Goal: Information Seeking & Learning: Learn about a topic

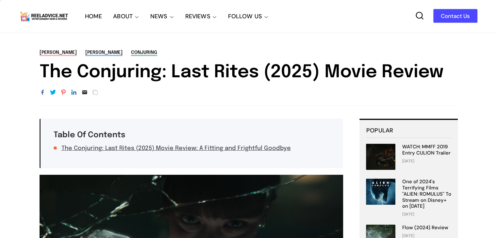
drag, startPoint x: 320, startPoint y: 56, endPoint x: 282, endPoint y: 80, distance: 44.0
click at [281, 79] on h1 "The Conjuring: Last Rites (2025) Movie Review" at bounding box center [249, 72] width 418 height 21
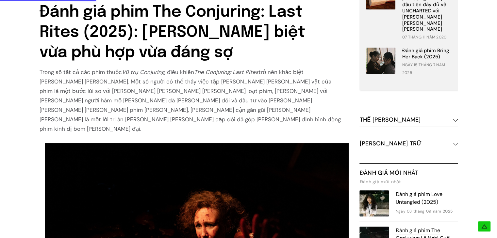
scroll to position [359, 0]
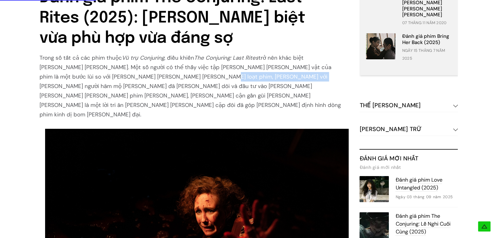
drag, startPoint x: 119, startPoint y: 71, endPoint x: 218, endPoint y: 69, distance: 99.3
click at [212, 70] on font "trở nên khác biệt [PERSON_NAME] [PERSON_NAME]. Một số người có thể thấy việc tậ…" at bounding box center [190, 86] width 301 height 64
drag, startPoint x: 218, startPoint y: 69, endPoint x: 226, endPoint y: 67, distance: 8.0
click at [218, 69] on font "trở nên khác biệt [PERSON_NAME] [PERSON_NAME]. Một số người có thể thấy việc tậ…" at bounding box center [190, 86] width 301 height 64
drag, startPoint x: 273, startPoint y: 63, endPoint x: 324, endPoint y: 62, distance: 50.3
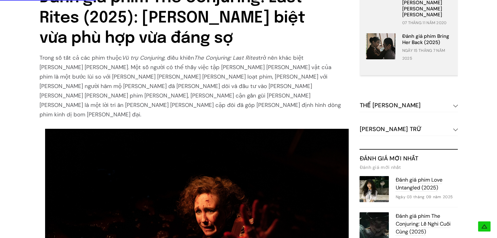
click at [318, 63] on font "trở nên khác biệt [PERSON_NAME] [PERSON_NAME]. Một số người có thể thấy việc tậ…" at bounding box center [190, 86] width 301 height 64
click at [324, 62] on font "trở nên khác biệt [PERSON_NAME] [PERSON_NAME]. Một số người có thể thấy việc tậ…" at bounding box center [190, 86] width 301 height 64
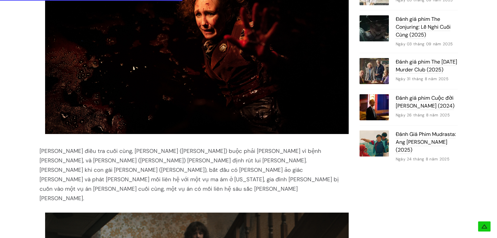
scroll to position [620, 0]
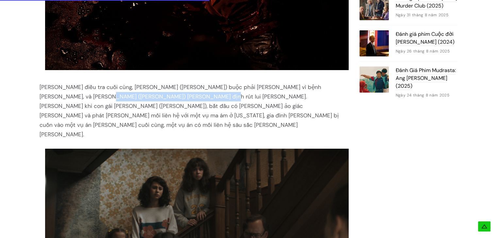
drag, startPoint x: 83, startPoint y: 73, endPoint x: 158, endPoint y: 72, distance: 74.8
click at [157, 84] on font "[PERSON_NAME] điều tra cuối cùng, [PERSON_NAME] ([PERSON_NAME]) buộc phải [PERS…" at bounding box center [189, 111] width 299 height 55
click at [158, 84] on font "[PERSON_NAME] điều tra cuối cùng, [PERSON_NAME] ([PERSON_NAME]) buộc phải [PERS…" at bounding box center [189, 111] width 299 height 55
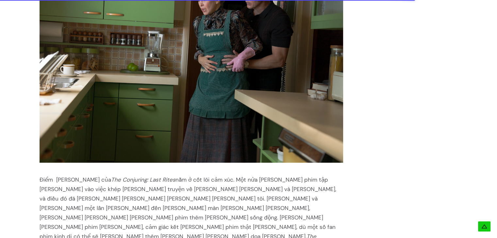
scroll to position [1110, 0]
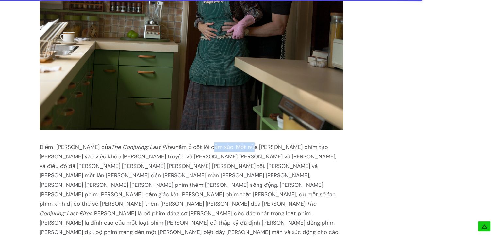
drag, startPoint x: 201, startPoint y: 79, endPoint x: 239, endPoint y: 80, distance: 37.2
click at [235, 143] on div "Điểm [PERSON_NAME] của The Conjuring: Last Rites nằm ở cốt lõi cảm xúc. Một nửa…" at bounding box center [192, 195] width 304 height 104
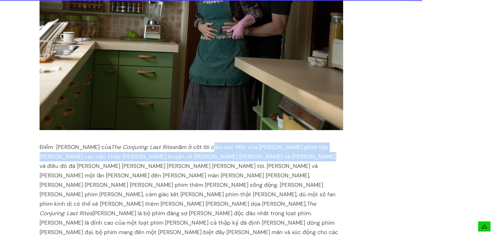
click at [239, 143] on div "Điểm [PERSON_NAME] của The Conjuring: Last Rites nằm ở cốt lõi cảm xúc. Một nửa…" at bounding box center [192, 195] width 304 height 104
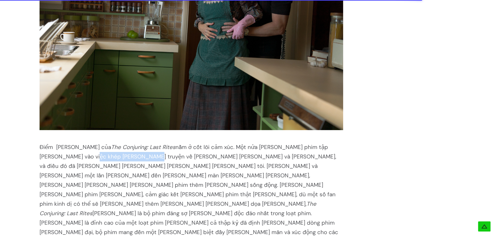
drag, startPoint x: 40, startPoint y: 84, endPoint x: 92, endPoint y: 85, distance: 51.9
click at [91, 144] on font "nằm ở cốt lõi cảm xúc. Một nửa [PERSON_NAME] phim tập [PERSON_NAME] vào việc kh…" at bounding box center [188, 176] width 296 height 64
click at [92, 144] on font "nằm ở cốt lõi cảm xúc. Một nửa [PERSON_NAME] phim tập [PERSON_NAME] vào việc kh…" at bounding box center [188, 176] width 296 height 64
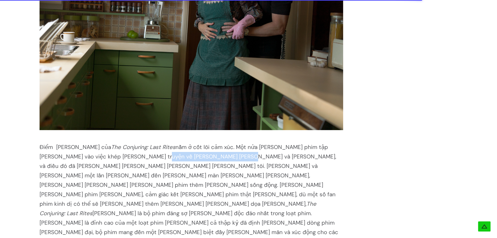
drag, startPoint x: 109, startPoint y: 85, endPoint x: 190, endPoint y: 84, distance: 80.6
click at [185, 144] on font "nằm ở cốt lõi cảm xúc. Một nửa [PERSON_NAME] phim tập [PERSON_NAME] vào việc kh…" at bounding box center [188, 176] width 296 height 64
click at [190, 144] on font "nằm ở cốt lõi cảm xúc. Một nửa [PERSON_NAME] phim tập [PERSON_NAME] vào việc kh…" at bounding box center [188, 176] width 296 height 64
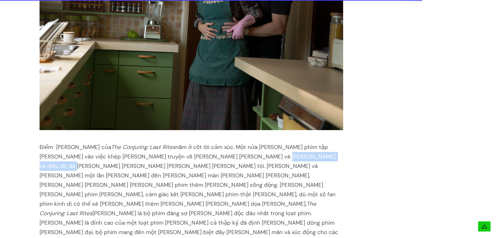
drag, startPoint x: 202, startPoint y: 85, endPoint x: 282, endPoint y: 85, distance: 80.0
click at [280, 144] on font "nằm ở cốt lõi cảm xúc. Một nửa [PERSON_NAME] phim tập [PERSON_NAME] vào việc kh…" at bounding box center [188, 176] width 296 height 64
click at [282, 144] on font "nằm ở cốt lõi cảm xúc. Một nửa [PERSON_NAME] phim tập [PERSON_NAME] vào việc kh…" at bounding box center [188, 176] width 296 height 64
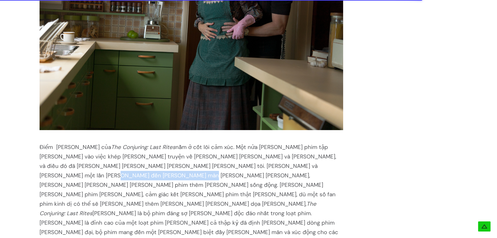
drag, startPoint x: 320, startPoint y: 94, endPoint x: 341, endPoint y: 94, distance: 21.5
click at [339, 143] on div "Điểm [PERSON_NAME] của The Conjuring: Last Rites nằm ở cốt lõi cảm xúc. Một nửa…" at bounding box center [192, 195] width 304 height 104
click at [341, 143] on div "Điểm [PERSON_NAME] của The Conjuring: Last Rites nằm ở cốt lõi cảm xúc. Một nửa…" at bounding box center [192, 195] width 304 height 104
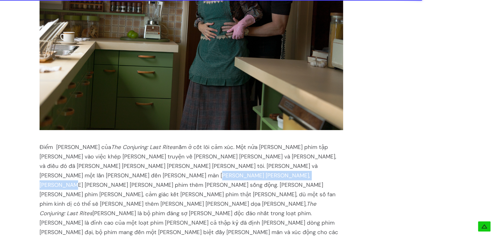
drag, startPoint x: 39, startPoint y: 105, endPoint x: 142, endPoint y: 105, distance: 102.5
click at [143, 144] on font "nằm ở cốt lõi cảm xúc. Một nửa [PERSON_NAME] phim tập [PERSON_NAME] vào việc kh…" at bounding box center [188, 176] width 296 height 64
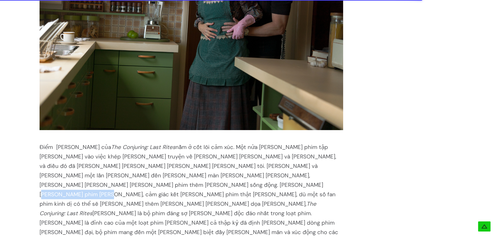
drag, startPoint x: 42, startPoint y: 115, endPoint x: 135, endPoint y: 112, distance: 92.4
click at [113, 144] on font "nằm ở cốt lõi cảm xúc. Một nửa [PERSON_NAME] phim tập [PERSON_NAME] vào việc kh…" at bounding box center [188, 176] width 296 height 64
click at [143, 144] on font "nằm ở cốt lõi cảm xúc. Một nửa [PERSON_NAME] phim tập [PERSON_NAME] vào việc kh…" at bounding box center [188, 176] width 296 height 64
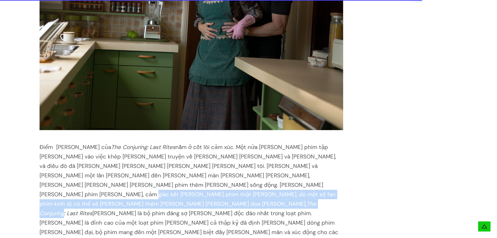
drag, startPoint x: 143, startPoint y: 112, endPoint x: 219, endPoint y: 112, distance: 75.7
click at [211, 143] on div "Điểm [PERSON_NAME] của The Conjuring: Last Rites nằm ở cốt lõi cảm xúc. Một nửa…" at bounding box center [192, 195] width 304 height 104
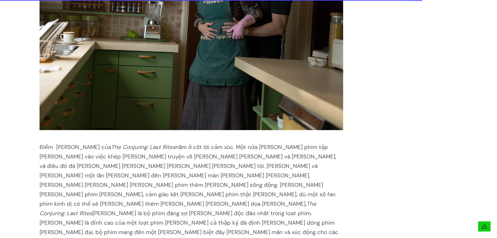
click at [221, 200] on font "The Conjuring: Last Rites" at bounding box center [178, 208] width 277 height 17
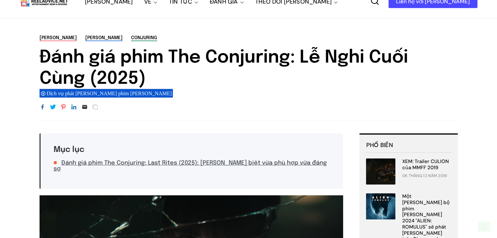
scroll to position [0, 0]
